Goal: Information Seeking & Learning: Check status

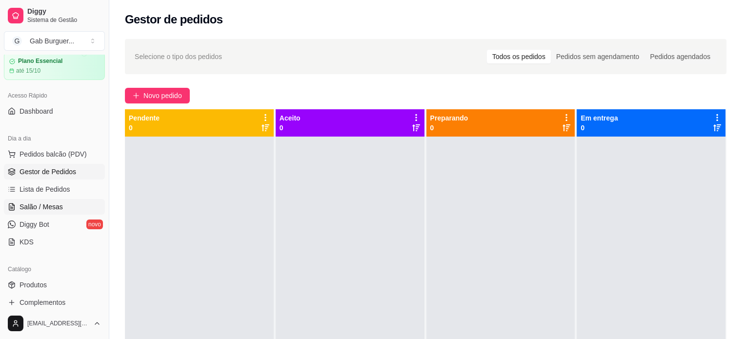
scroll to position [98, 0]
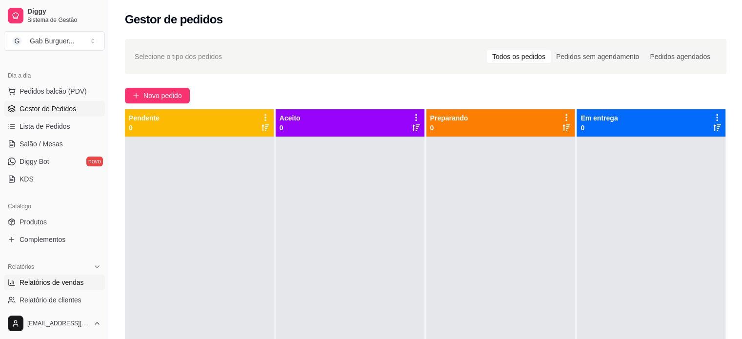
click at [47, 279] on span "Relatórios de vendas" at bounding box center [52, 282] width 64 height 10
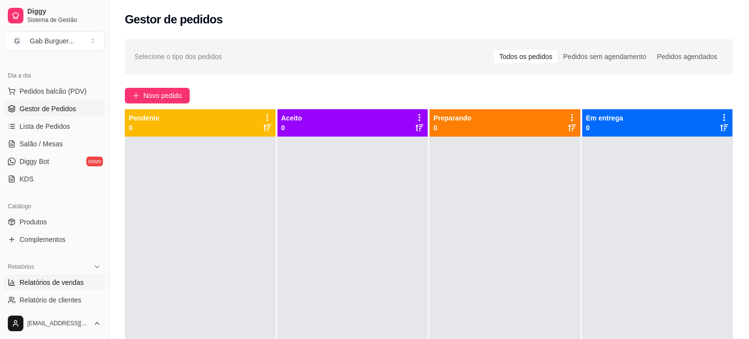
select select "ALL"
select select "0"
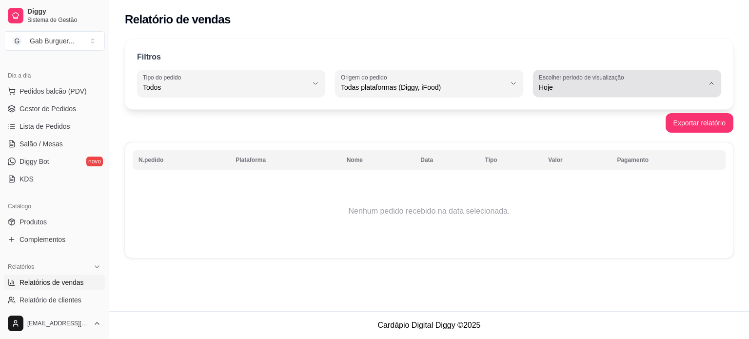
click at [643, 90] on span "Hoje" at bounding box center [621, 87] width 165 height 10
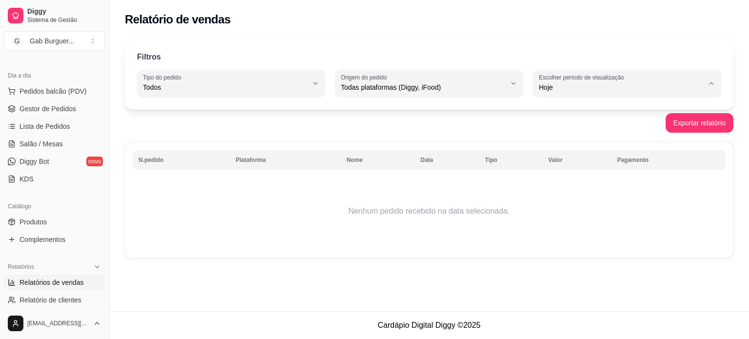
click at [565, 131] on span "Ontem" at bounding box center [622, 125] width 157 height 9
type input "1"
select select "1"
